Goal: Information Seeking & Learning: Learn about a topic

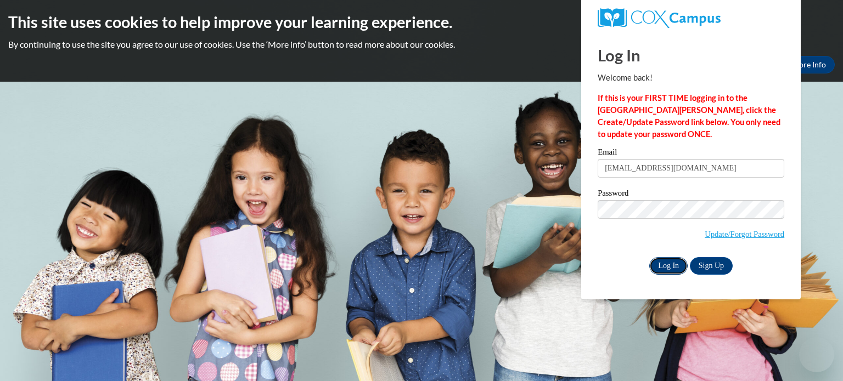
click at [662, 263] on input "Log In" at bounding box center [668, 266] width 38 height 18
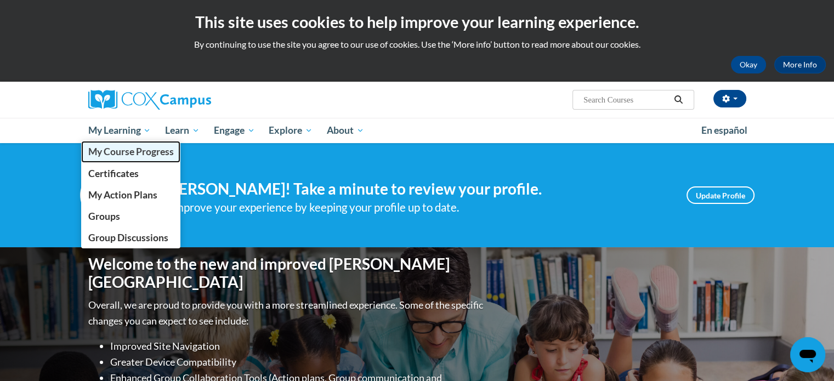
click at [116, 150] on span "My Course Progress" at bounding box center [131, 152] width 86 height 12
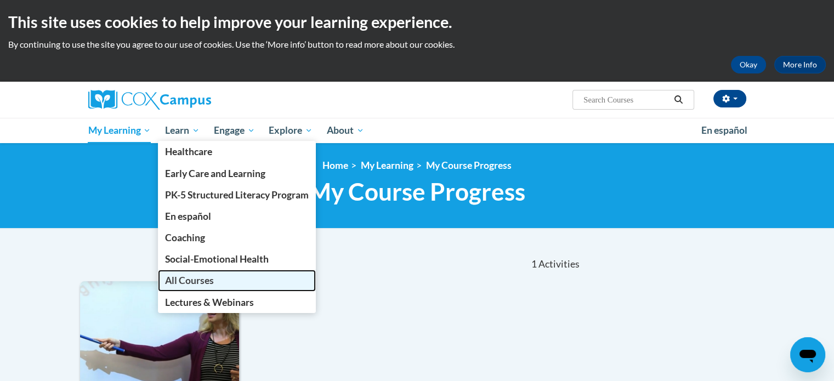
click at [194, 280] on span "All Courses" at bounding box center [189, 281] width 49 height 12
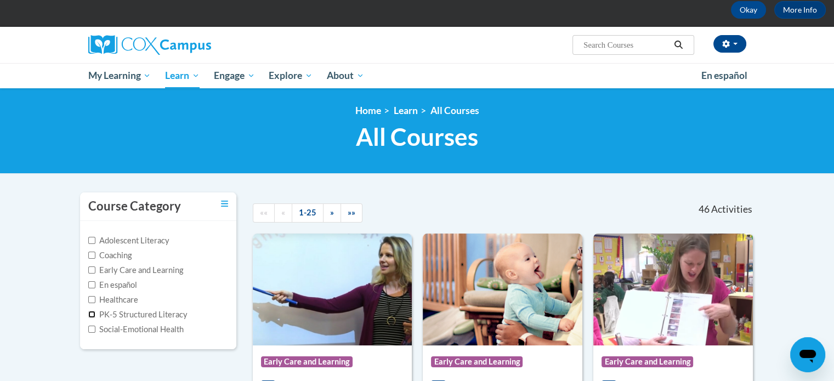
click at [94, 315] on input "PK-5 Structured Literacy" at bounding box center [91, 314] width 7 height 7
checkbox input "true"
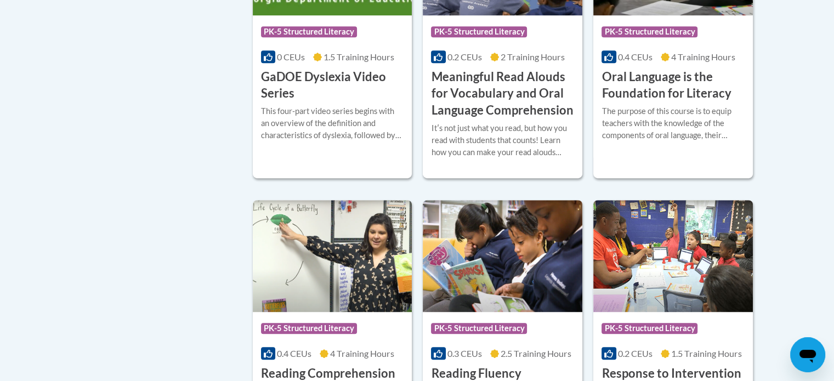
scroll to position [768, 0]
